Goal: Task Accomplishment & Management: Manage account settings

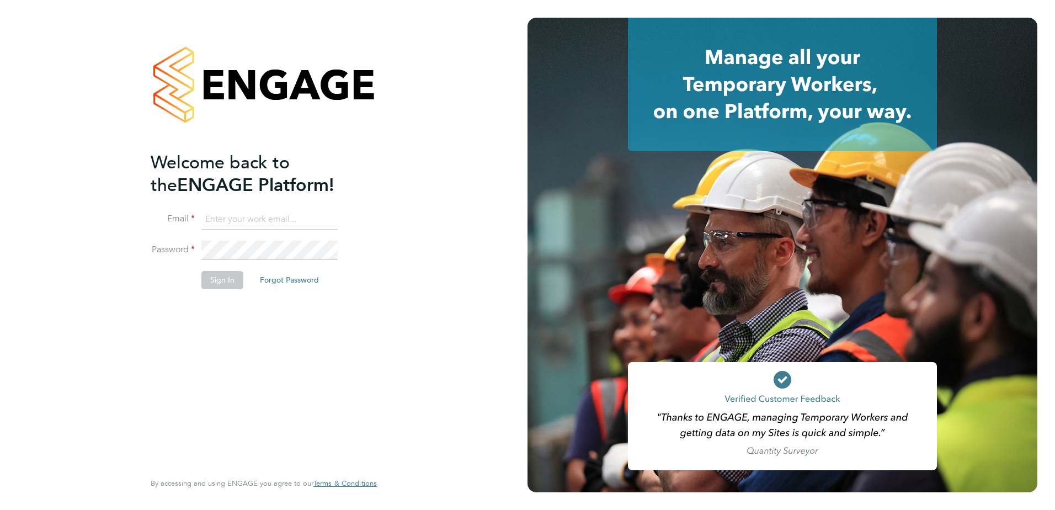
type input "william.mills@vistry.co.uk"
click at [235, 286] on button "Sign In" at bounding box center [222, 280] width 42 height 18
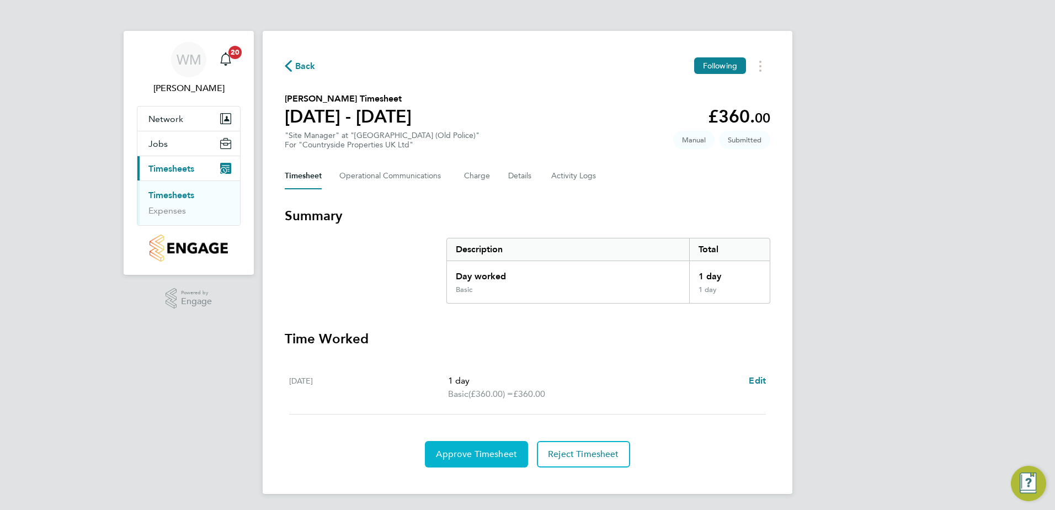
click at [479, 452] on span "Approve Timesheet" at bounding box center [476, 454] width 81 height 11
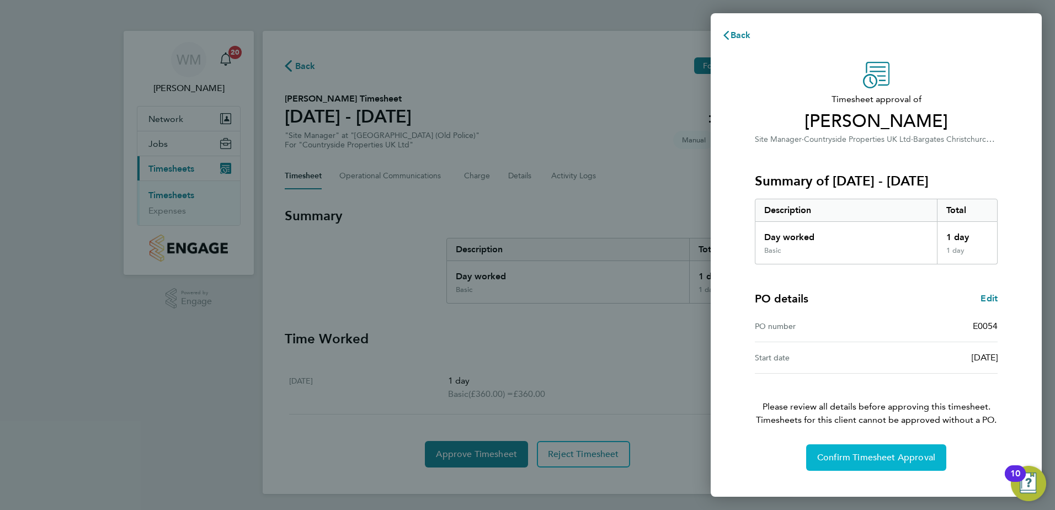
click at [883, 465] on button "Confirm Timesheet Approval" at bounding box center [876, 457] width 140 height 26
